Goal: Information Seeking & Learning: Find specific fact

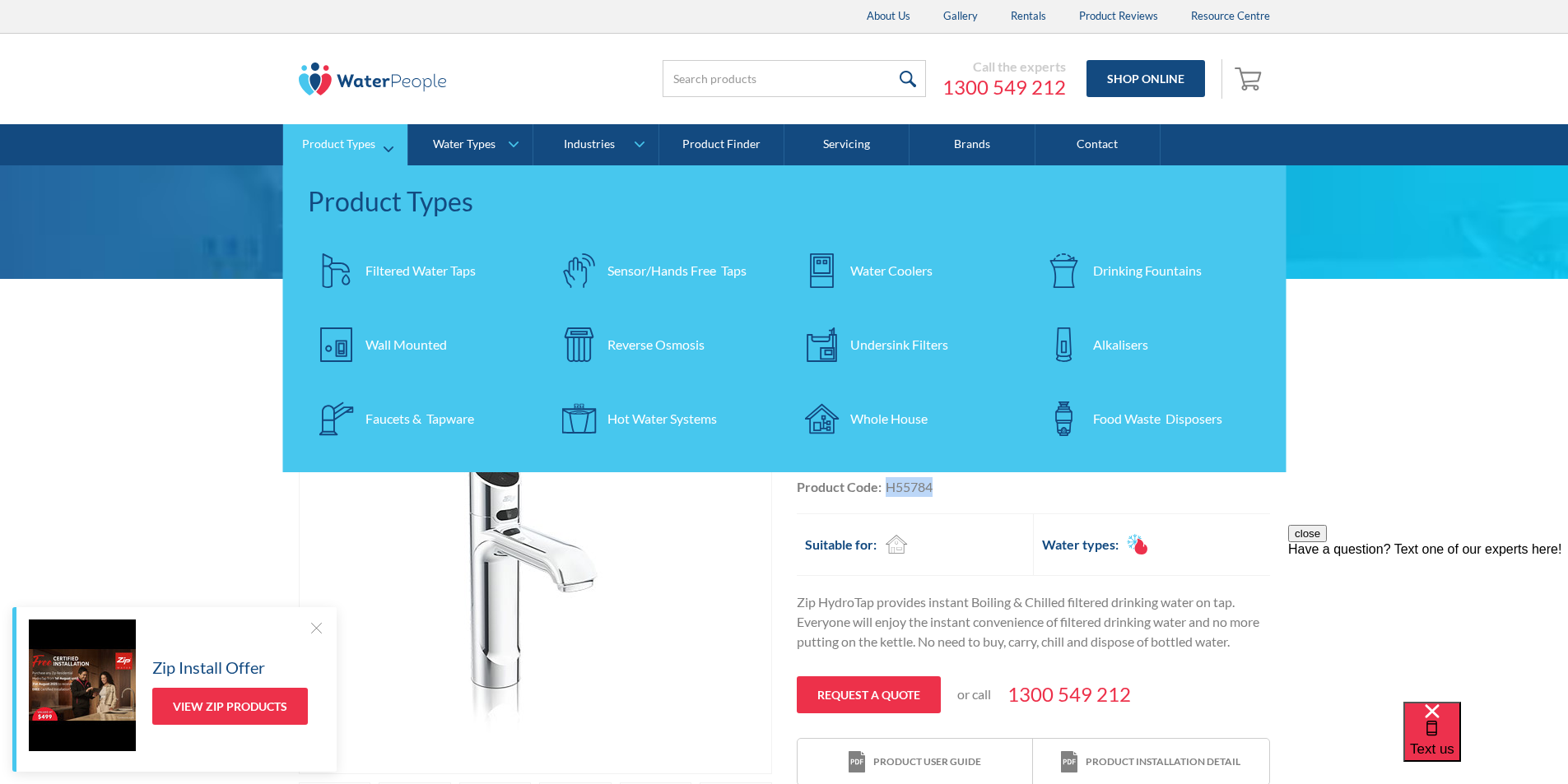
click at [410, 271] on div "Filtered Water Taps" at bounding box center [420, 271] width 110 height 20
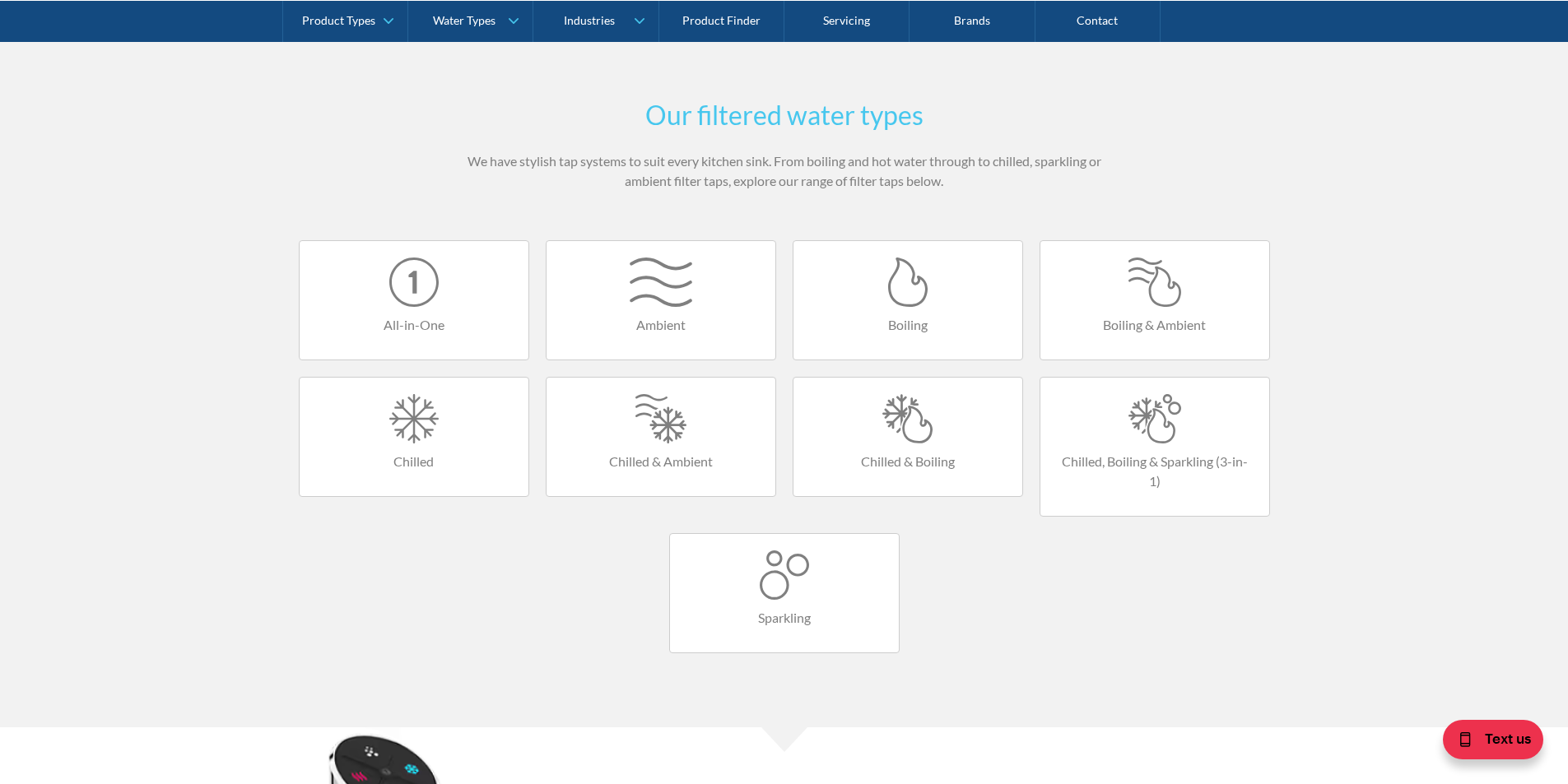
scroll to position [905, 0]
click at [1140, 444] on link "Chilled, Boiling & Sparkling (3-in-1)" at bounding box center [1154, 446] width 231 height 139
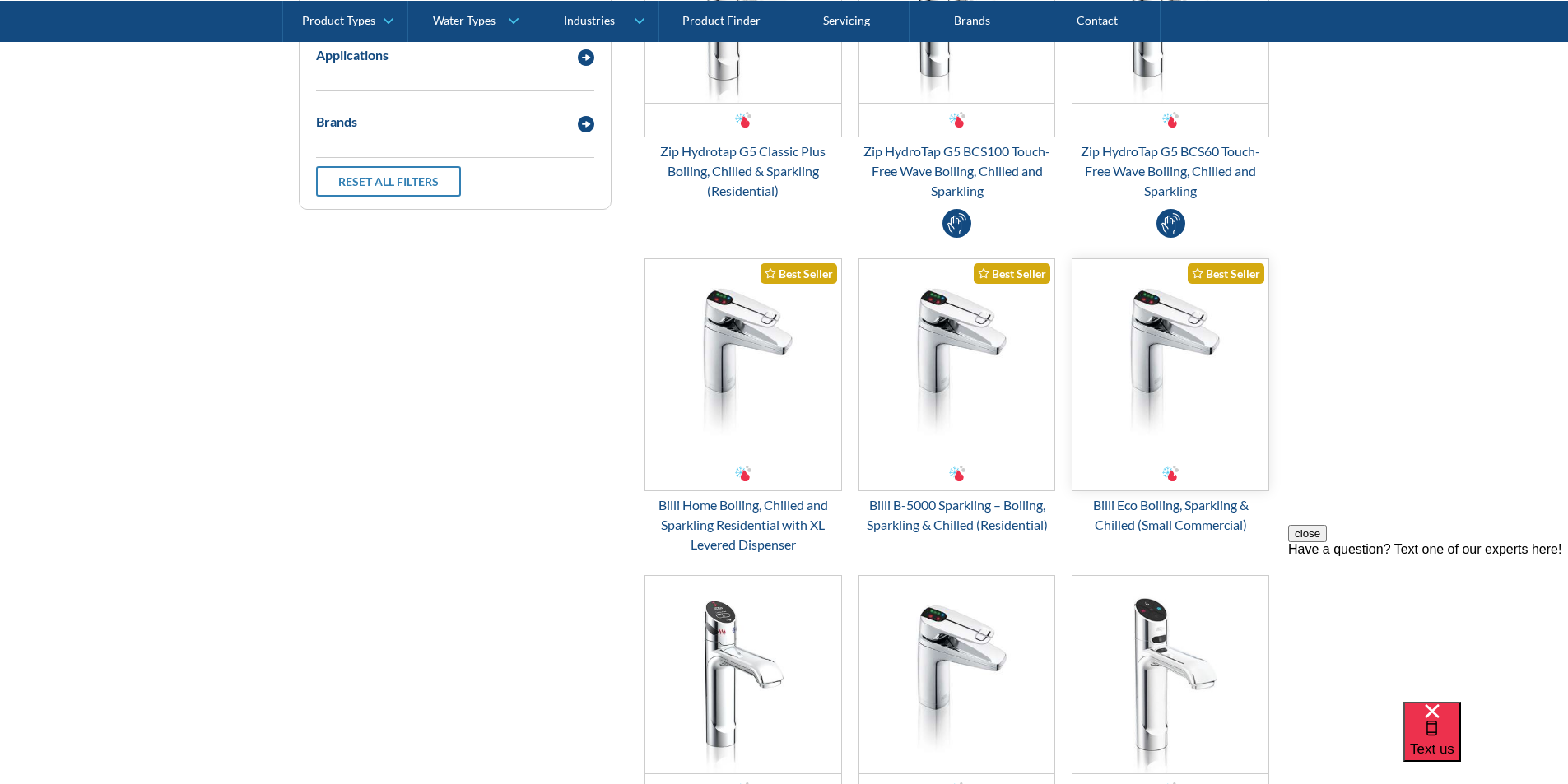
click at [1153, 406] on img "Email Form 3" at bounding box center [1170, 357] width 196 height 198
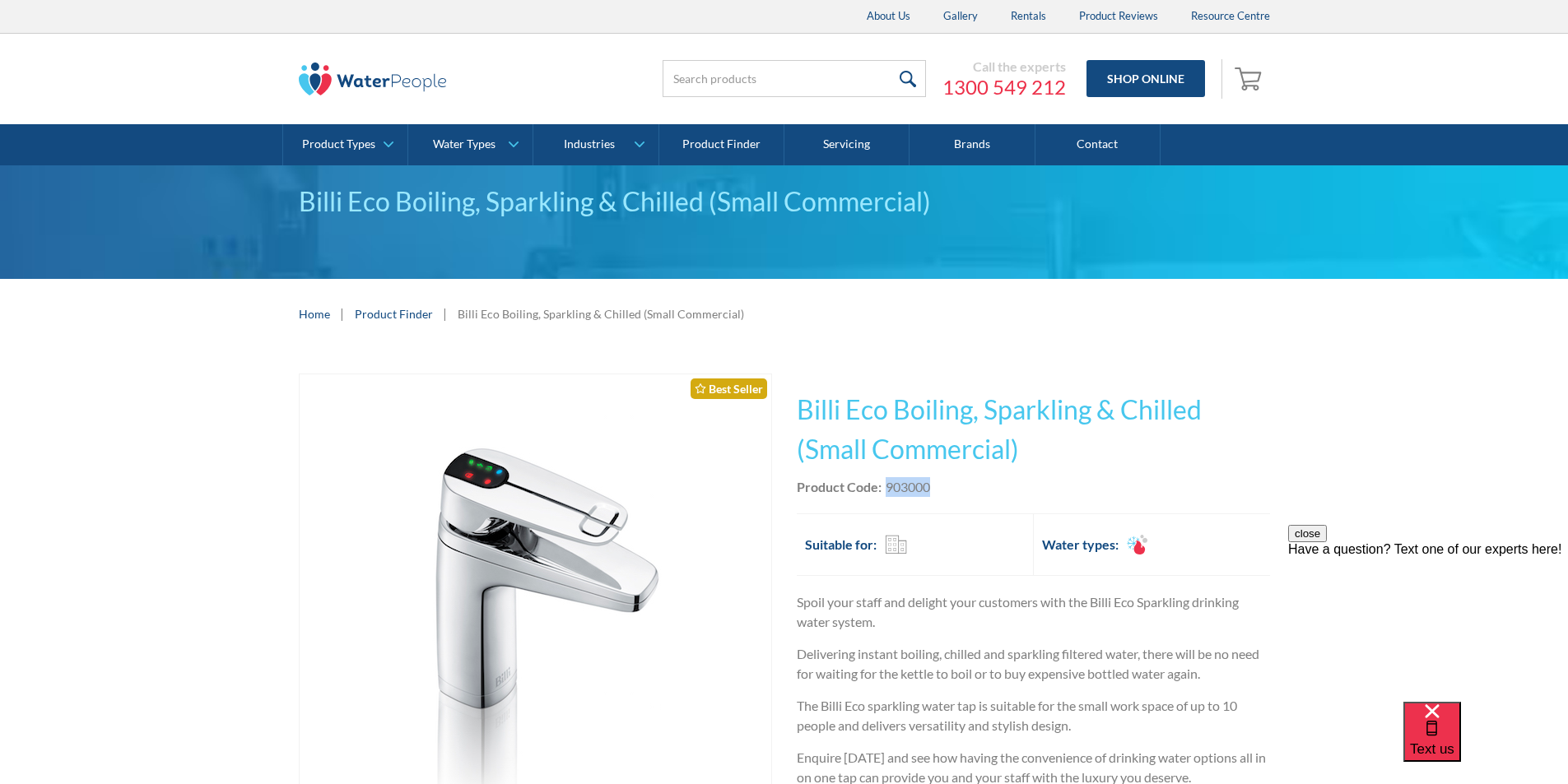
drag, startPoint x: 939, startPoint y: 490, endPoint x: 887, endPoint y: 489, distance: 52.0
click at [887, 488] on div "Product Code: 903000" at bounding box center [1033, 488] width 473 height 20
copy div "903000"
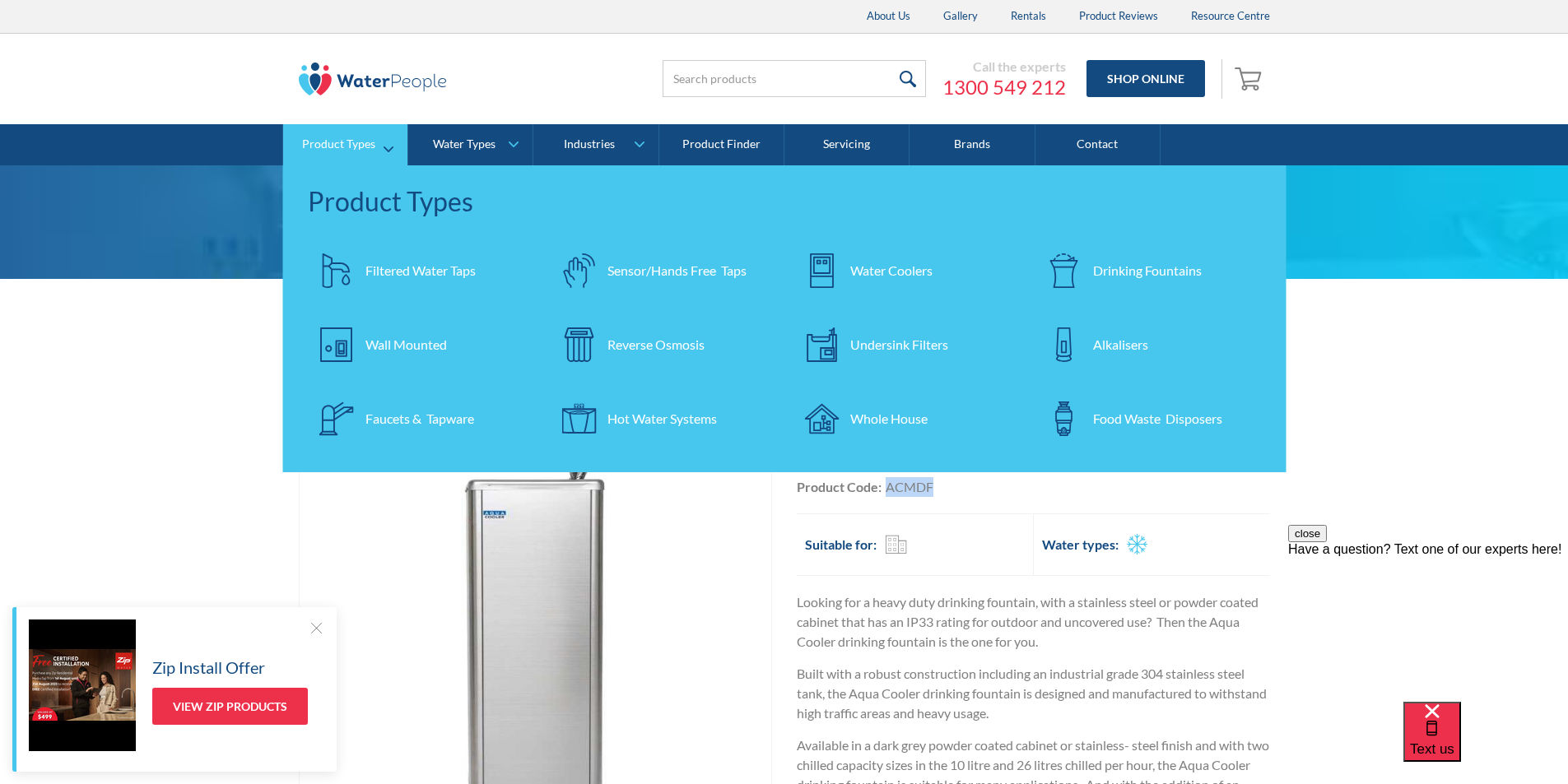
click at [394, 268] on div "Filtered Water Taps" at bounding box center [420, 271] width 110 height 20
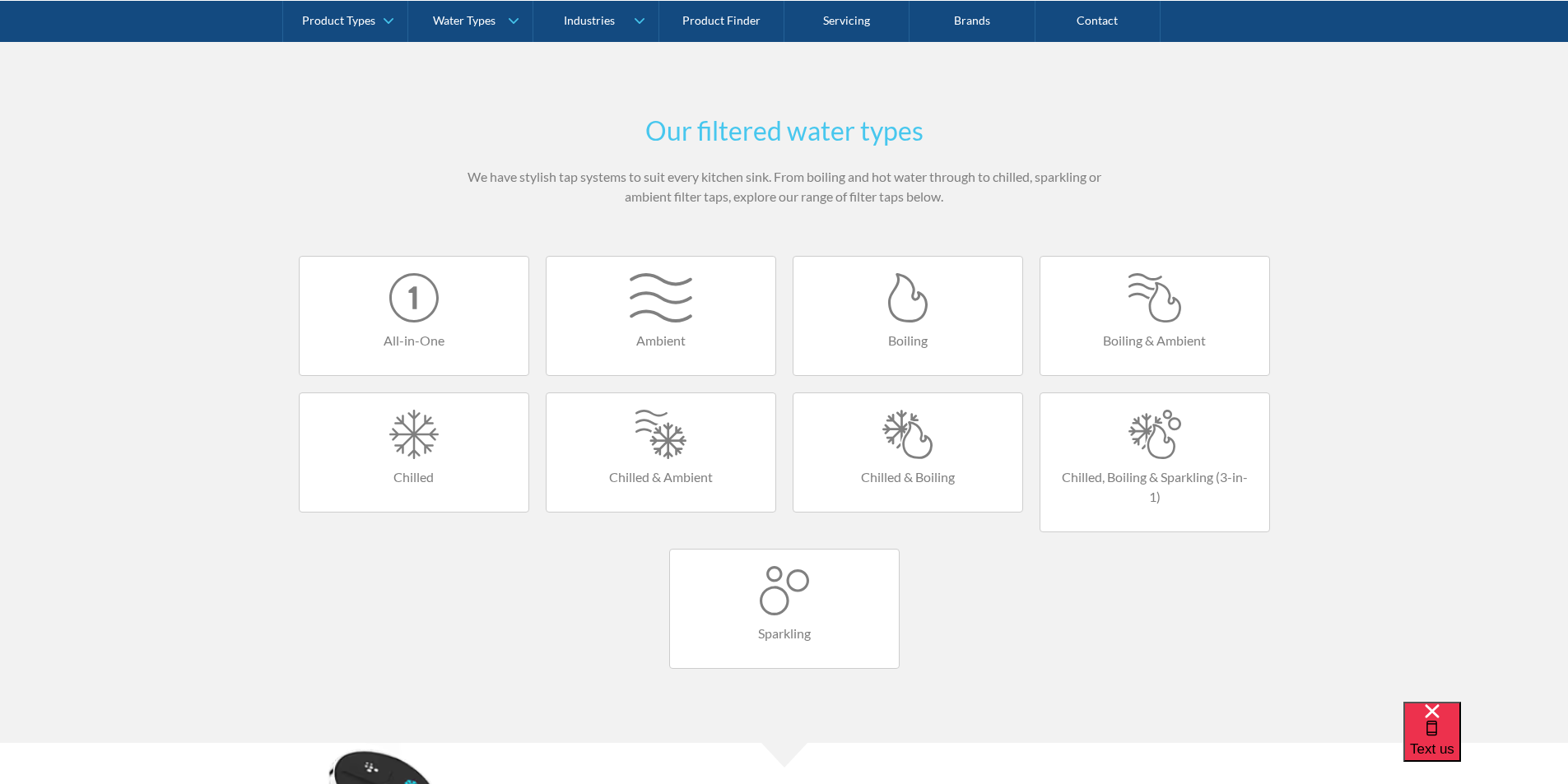
scroll to position [905, 0]
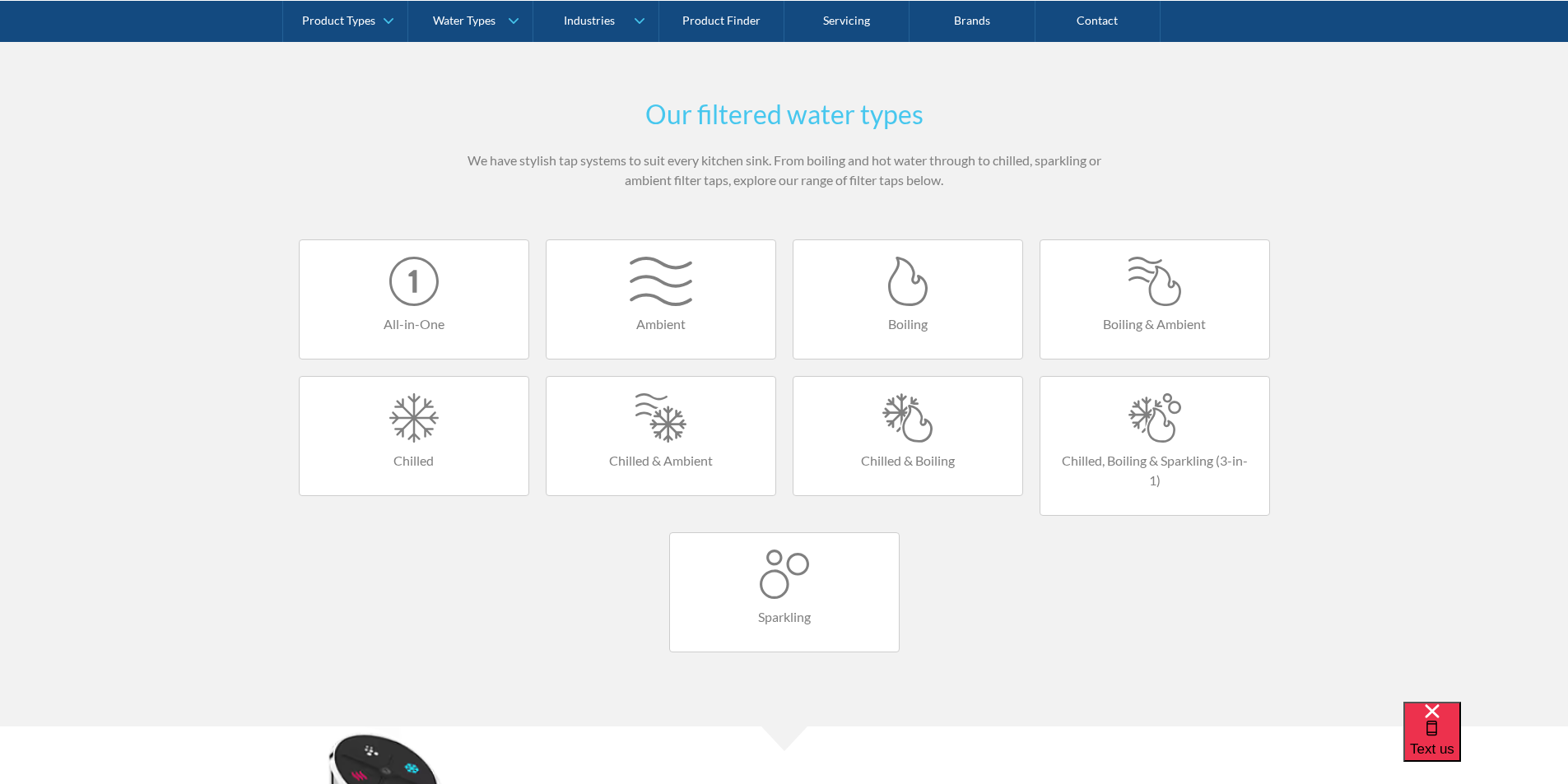
click at [1137, 407] on div at bounding box center [1154, 418] width 196 height 49
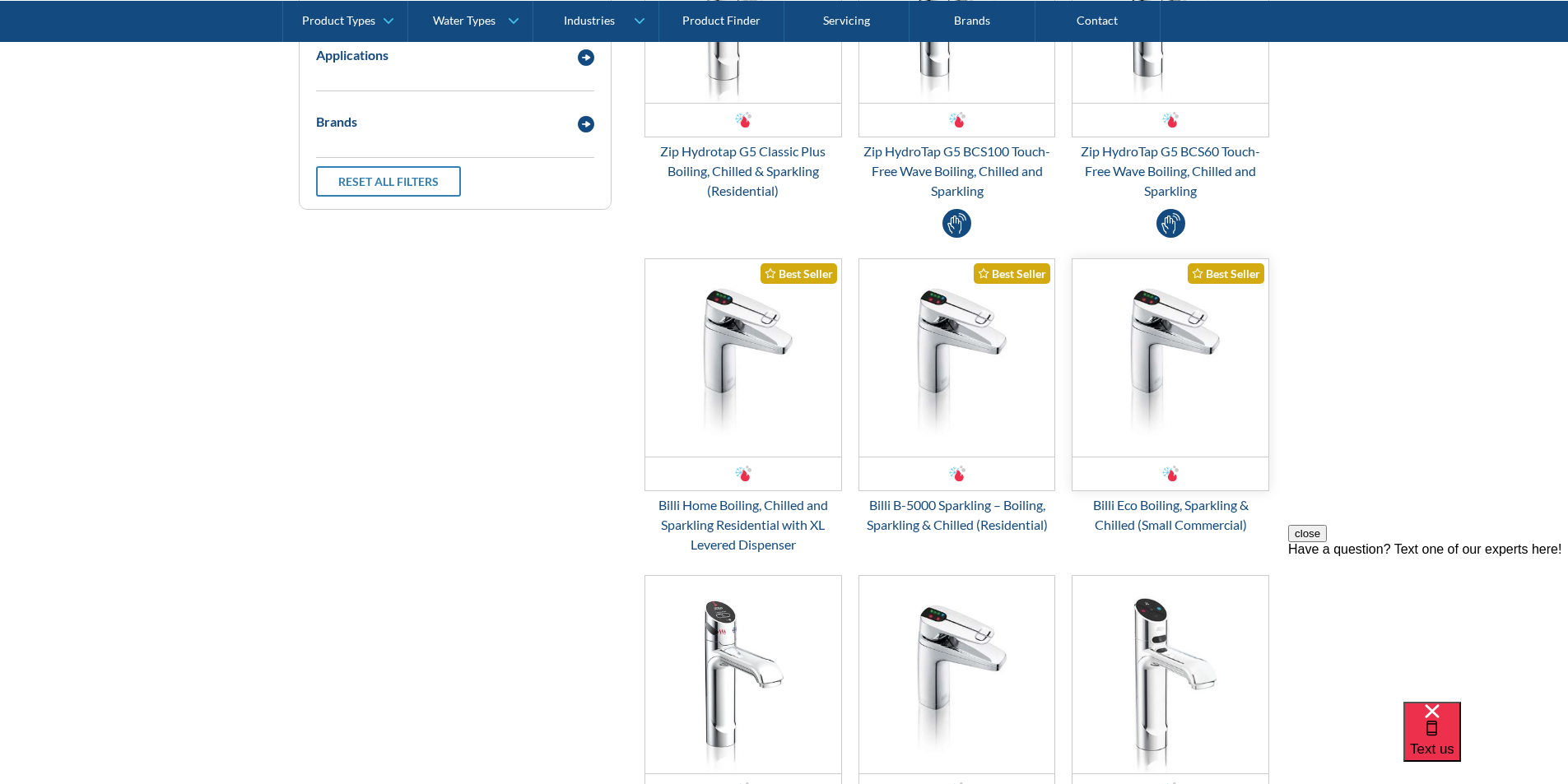
click at [1145, 361] on img "Email Form 3" at bounding box center [1170, 357] width 196 height 198
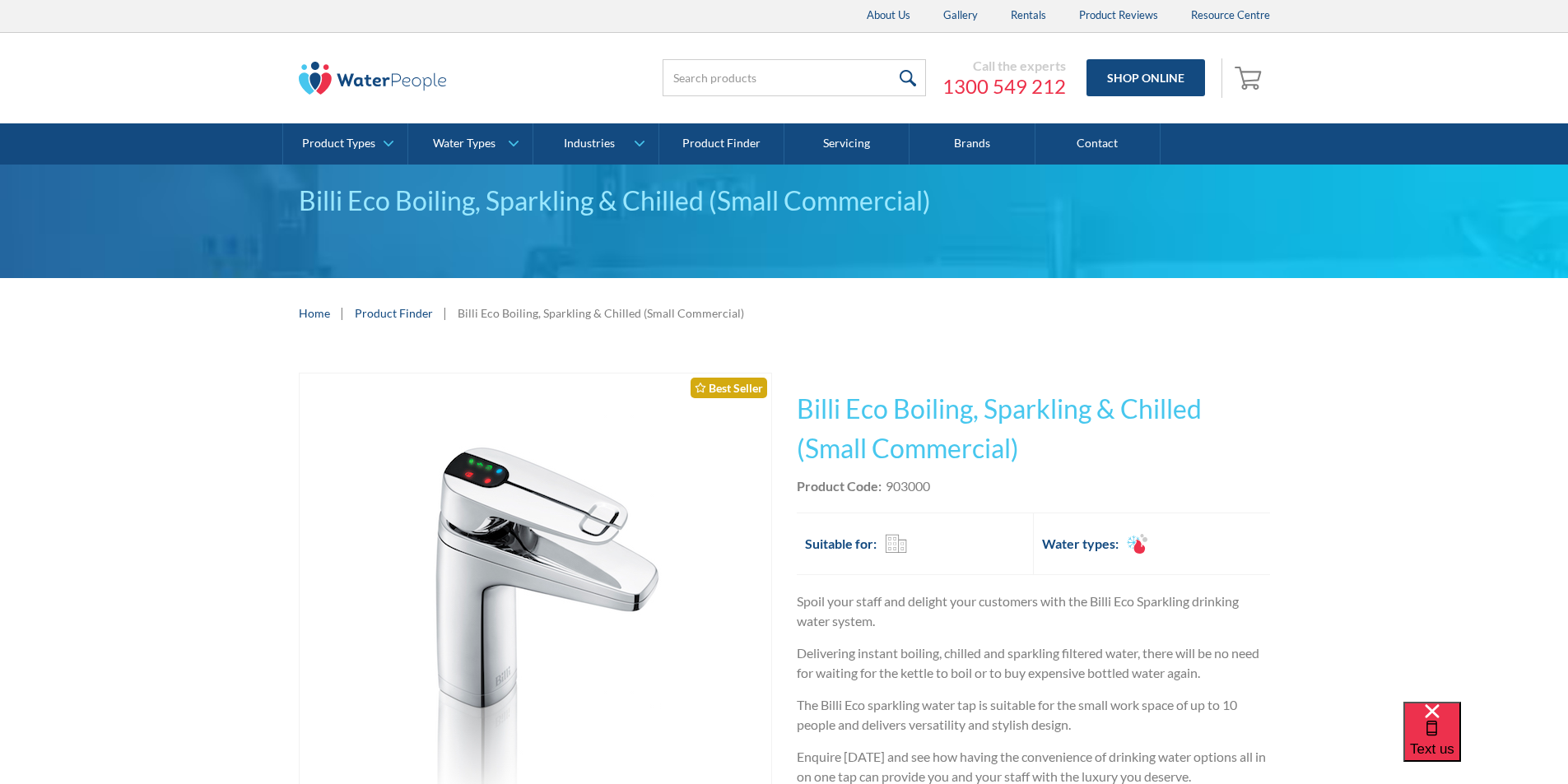
scroll to position [165, 0]
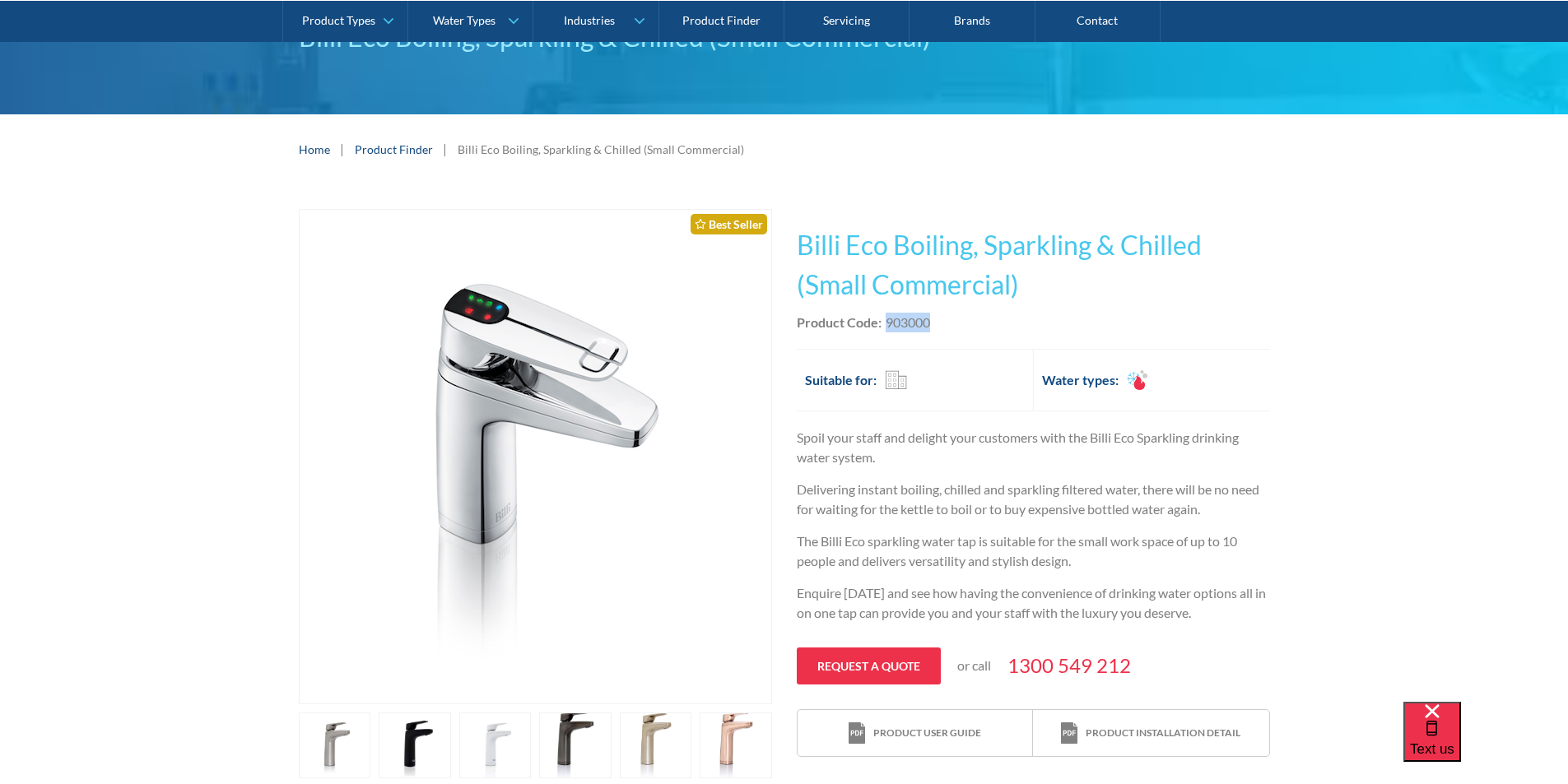
drag, startPoint x: 936, startPoint y: 324, endPoint x: 888, endPoint y: 317, distance: 48.5
click at [888, 317] on div "Product Code: 903000" at bounding box center [1033, 323] width 473 height 20
copy div "903000"
